Goal: Task Accomplishment & Management: Manage account settings

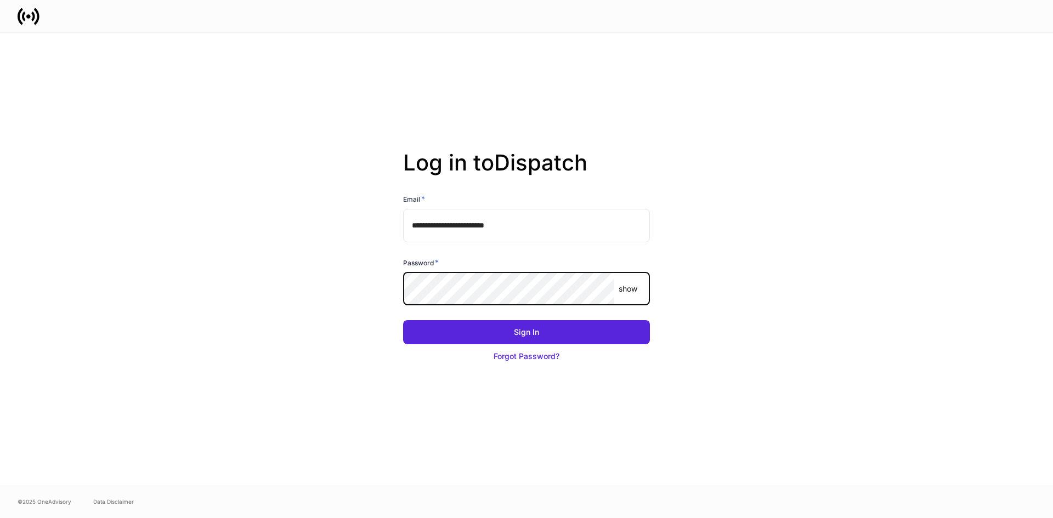
click at [403, 320] on button "Sign In" at bounding box center [526, 332] width 247 height 24
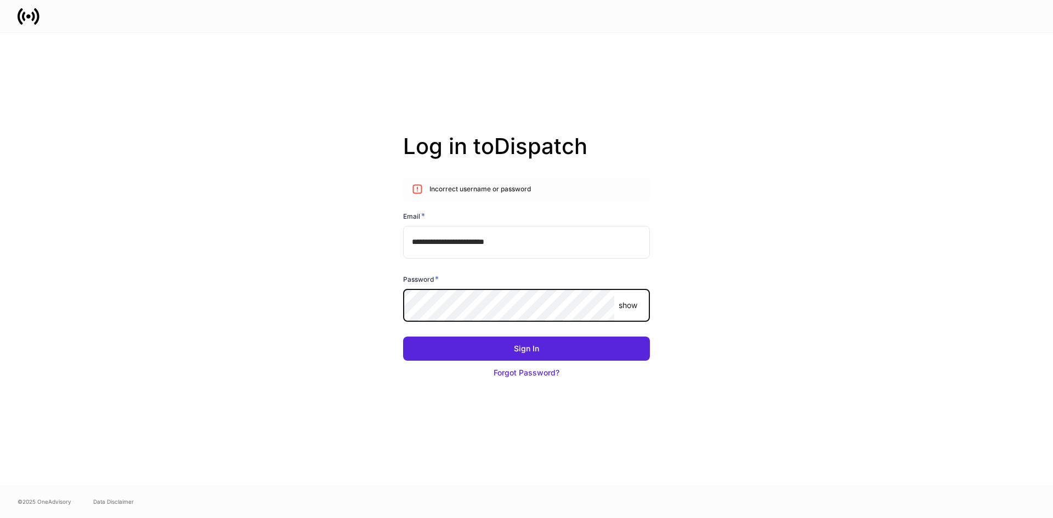
click at [634, 305] on p "show" at bounding box center [627, 305] width 19 height 11
click at [403, 337] on button "Sign In" at bounding box center [526, 349] width 247 height 24
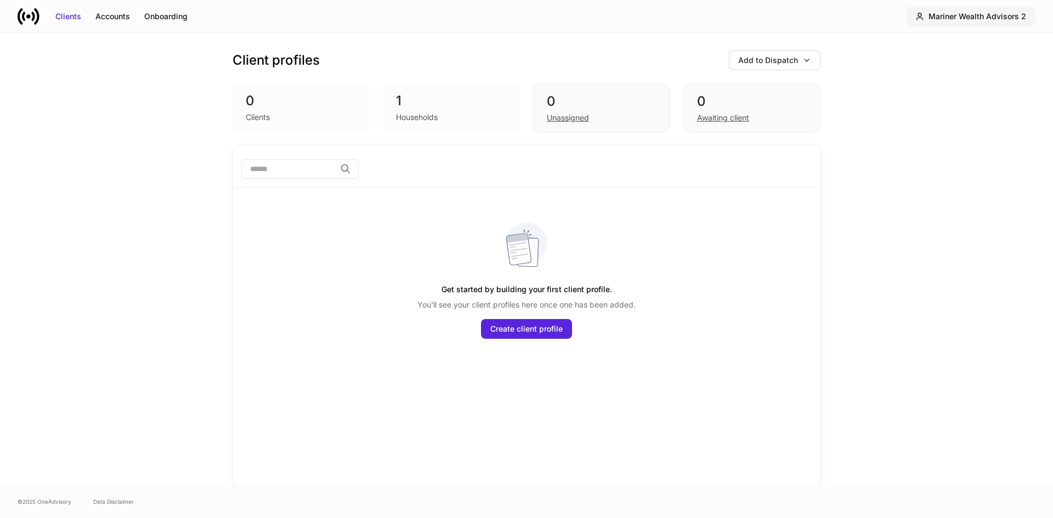
click at [988, 20] on div "Mariner Wealth Advisors 2" at bounding box center [977, 16] width 98 height 11
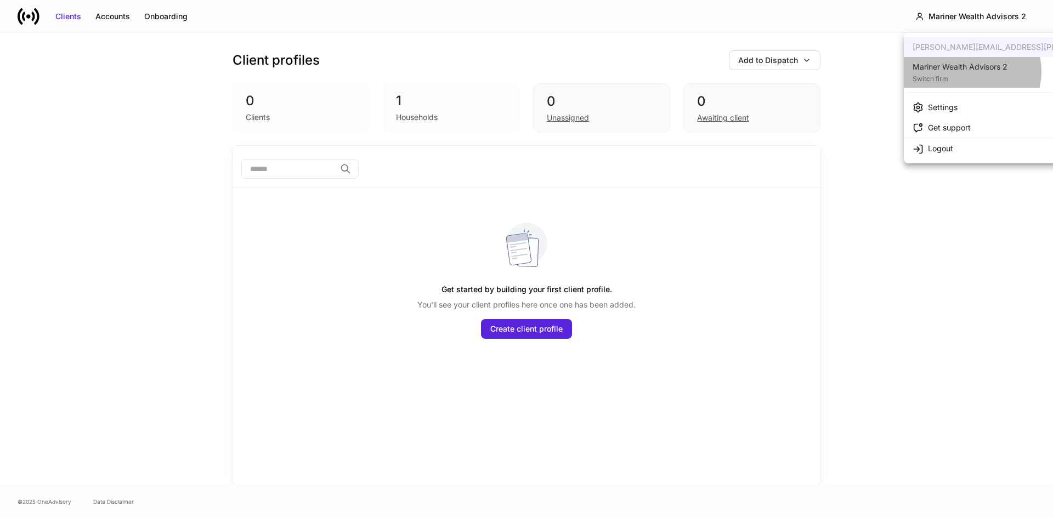
click at [971, 71] on div "Mariner Wealth Advisors 2" at bounding box center [959, 66] width 95 height 11
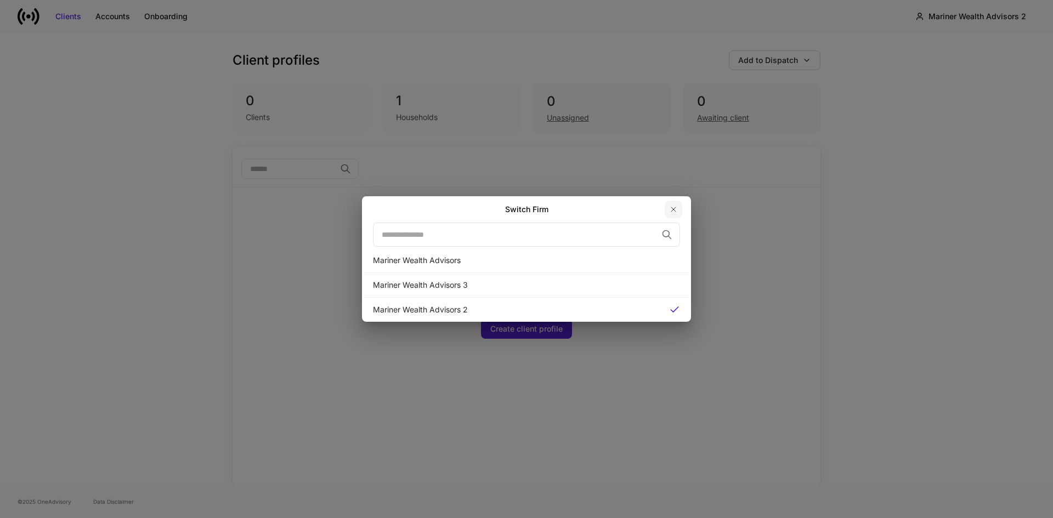
click at [673, 208] on icon "button" at bounding box center [673, 209] width 9 height 9
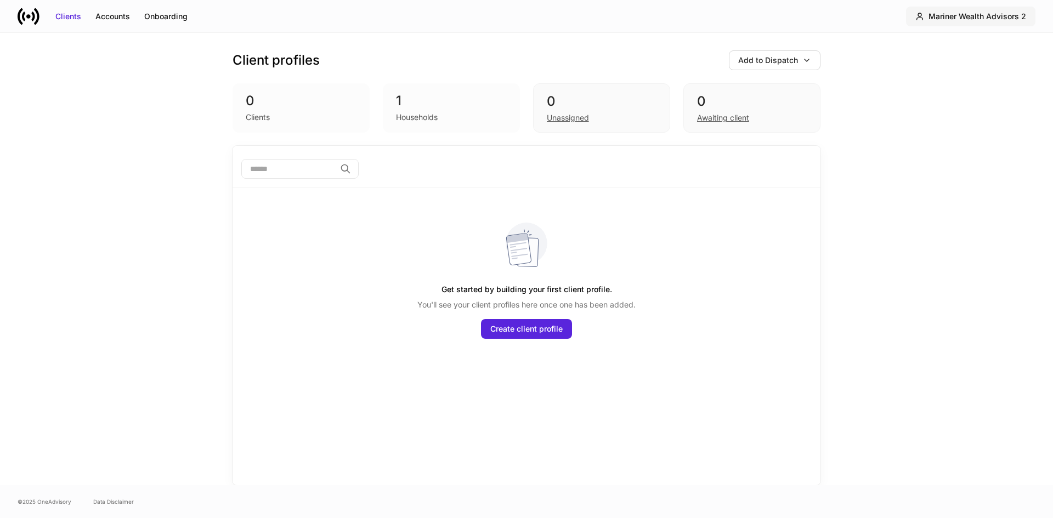
click at [1010, 12] on div "Mariner Wealth Advisors 2" at bounding box center [977, 16] width 98 height 11
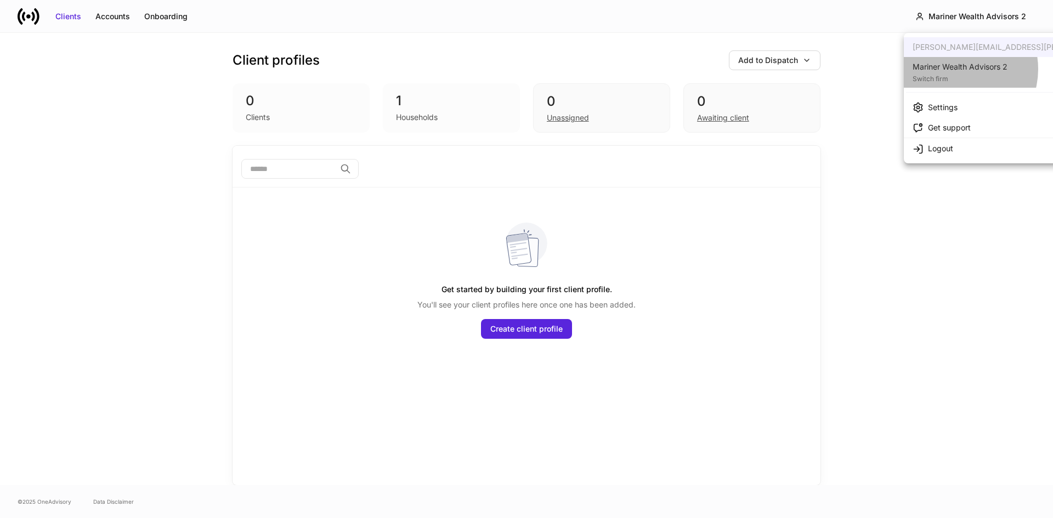
click at [955, 69] on div "Mariner Wealth Advisors 2" at bounding box center [959, 66] width 95 height 11
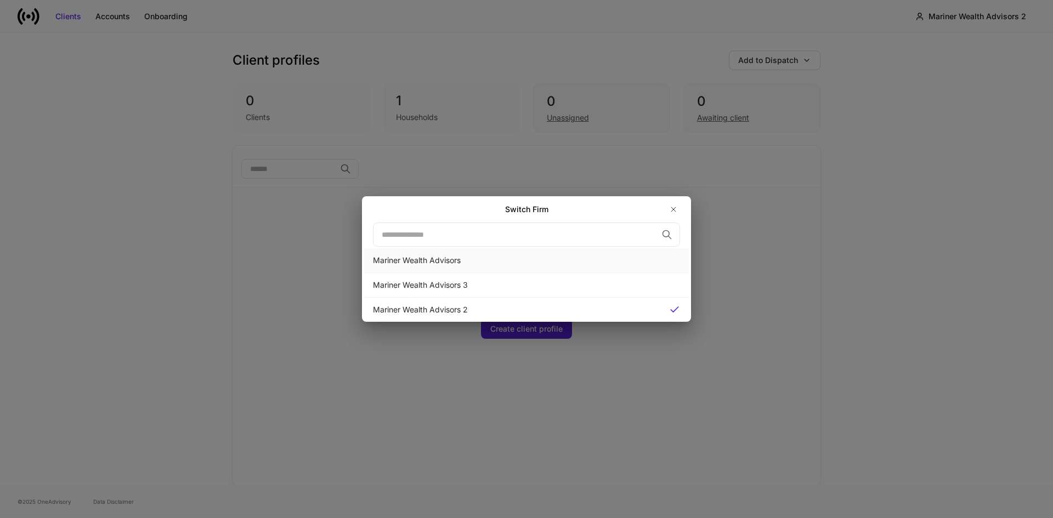
click at [393, 260] on div "Mariner Wealth Advisors" at bounding box center [526, 260] width 307 height 11
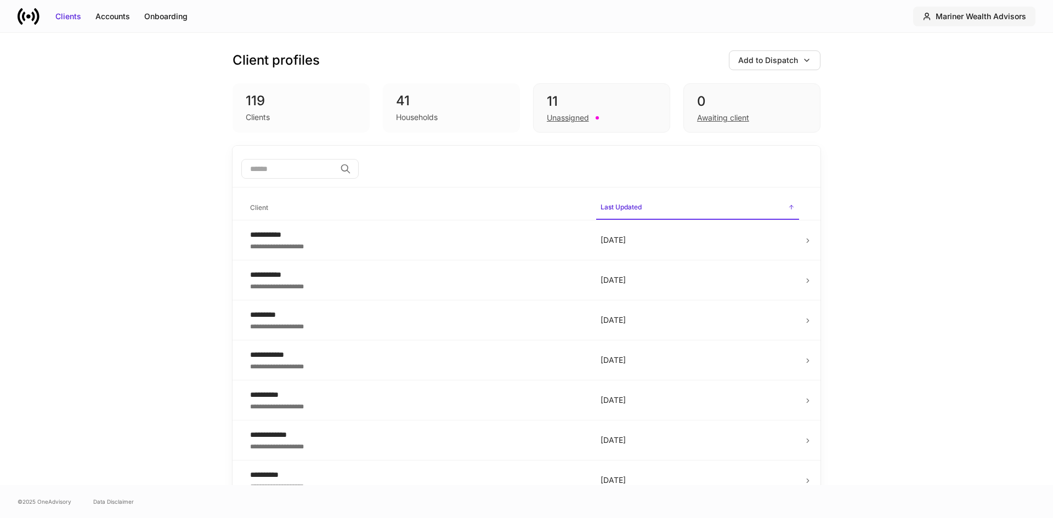
click at [990, 18] on div "Mariner Wealth Advisors" at bounding box center [980, 16] width 90 height 11
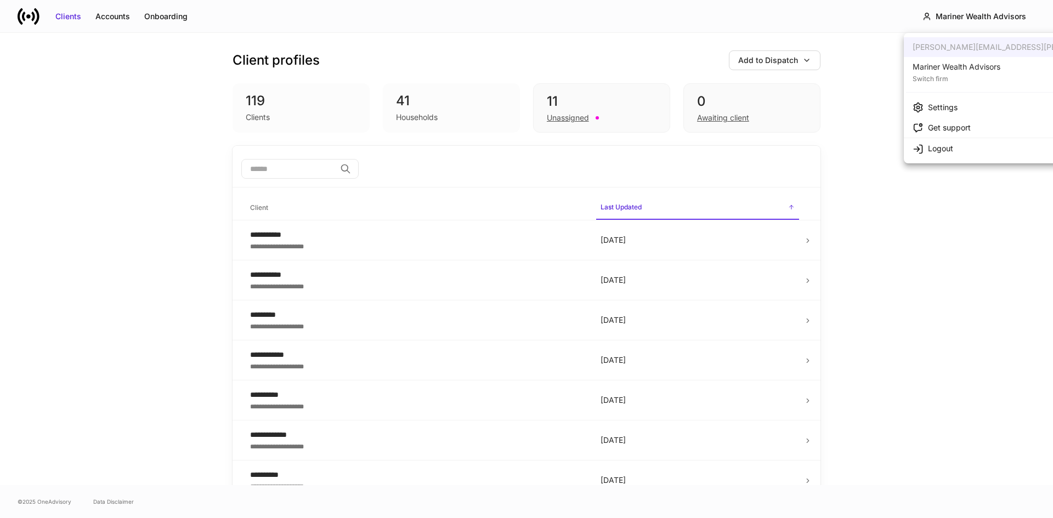
click at [963, 65] on div "Mariner Wealth Advisors" at bounding box center [956, 66] width 88 height 11
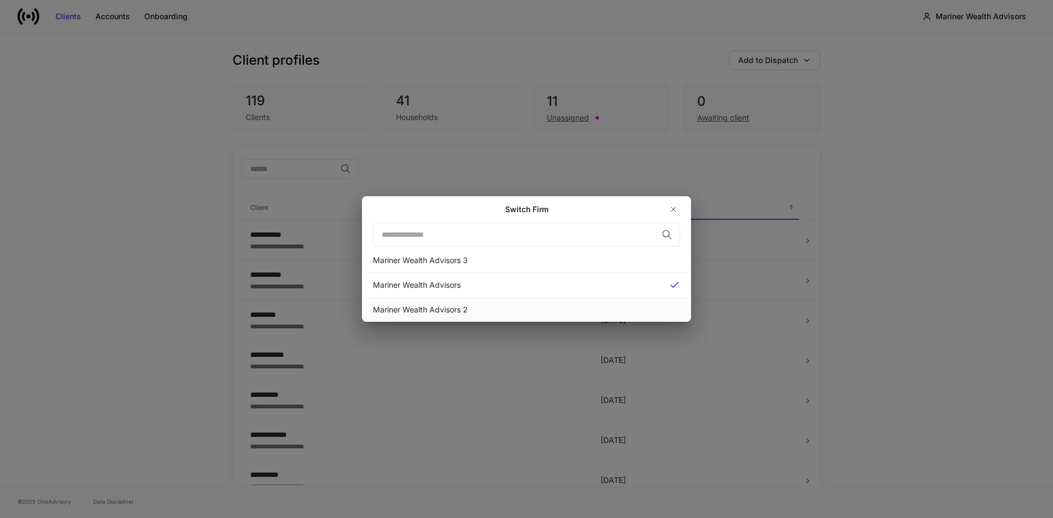
click at [432, 302] on div "Mariner Wealth Advisors 2" at bounding box center [526, 310] width 325 height 24
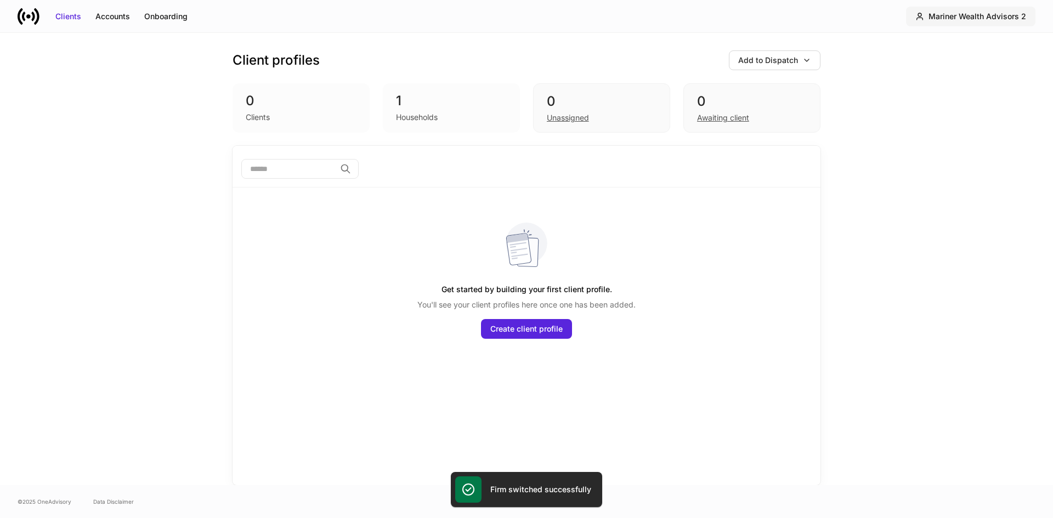
click at [967, 15] on div "Mariner Wealth Advisors 2" at bounding box center [977, 16] width 98 height 11
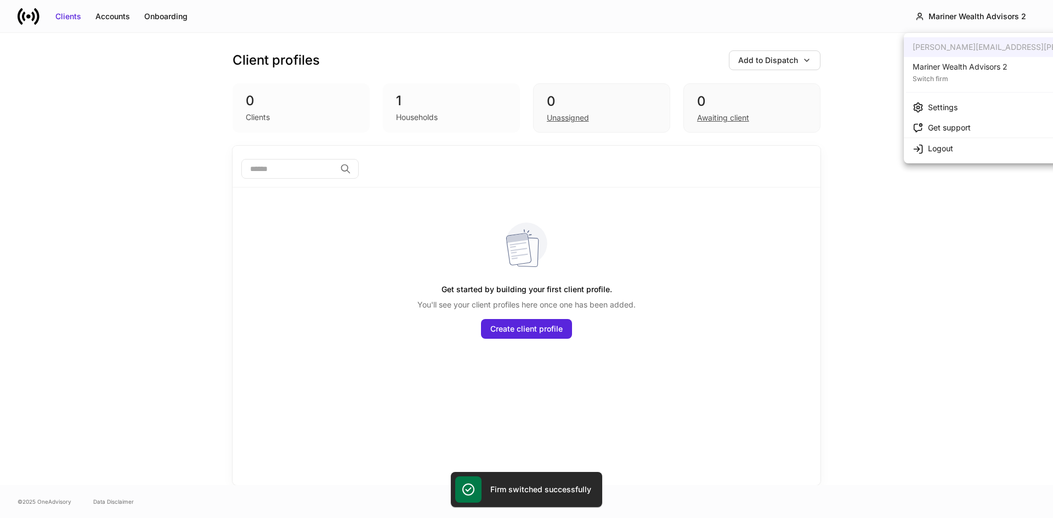
click at [949, 77] on div "Switch firm" at bounding box center [959, 77] width 95 height 11
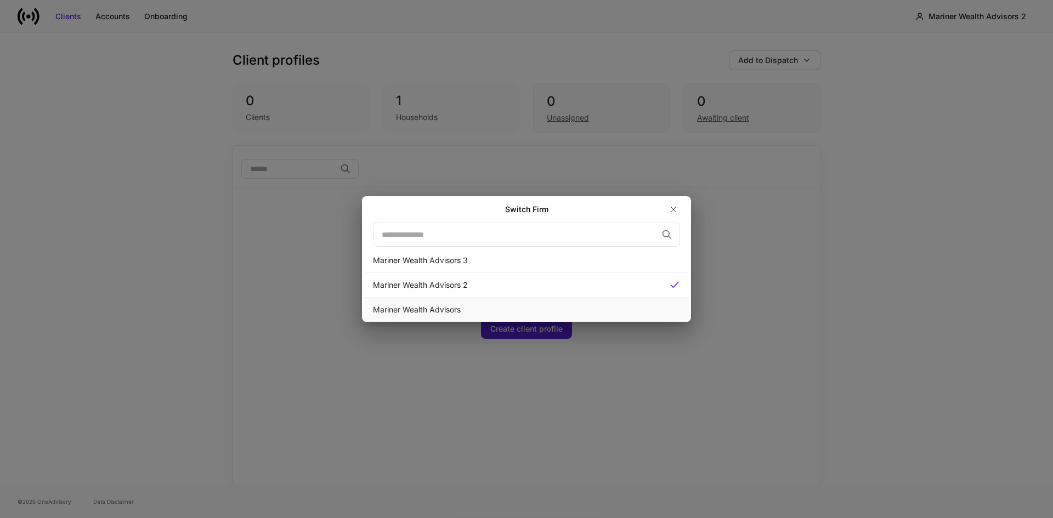
click at [390, 309] on div "Mariner Wealth Advisors" at bounding box center [526, 309] width 307 height 11
